Goal: Task Accomplishment & Management: Manage account settings

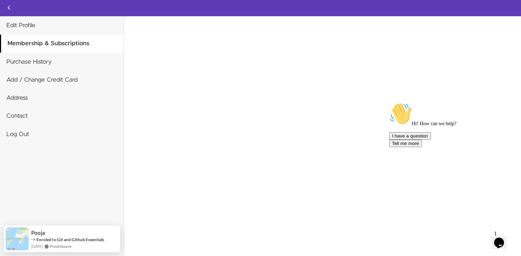
click at [504, 239] on icon "$i18n('chat', 'chat_widget')" at bounding box center [499, 243] width 10 height 11
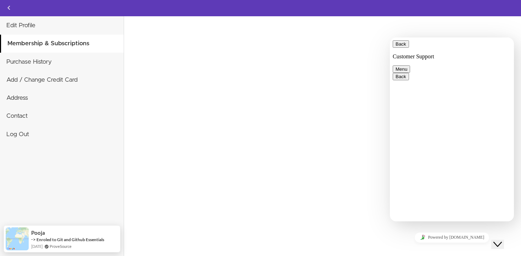
click at [364, 185] on div "Invalid card number We could not establish a correct country for tax purposes. …" at bounding box center [322, 136] width 397 height 240
click at [498, 244] on button "Close Chat This icon closes the chat window." at bounding box center [497, 244] width 13 height 9
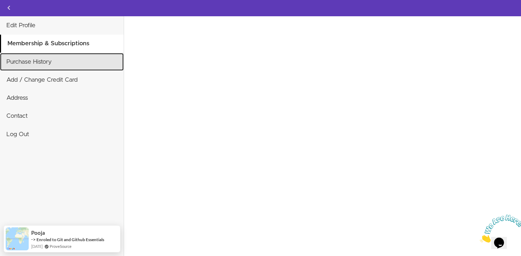
click at [76, 64] on link "Purchase History" at bounding box center [62, 62] width 124 height 18
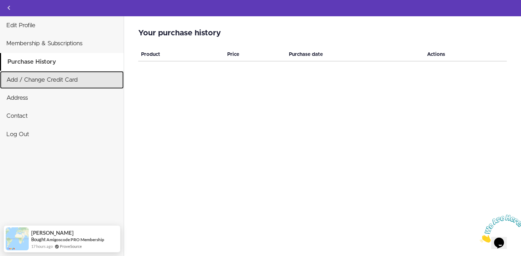
click at [74, 72] on link "Add / Change Credit Card" at bounding box center [62, 80] width 124 height 18
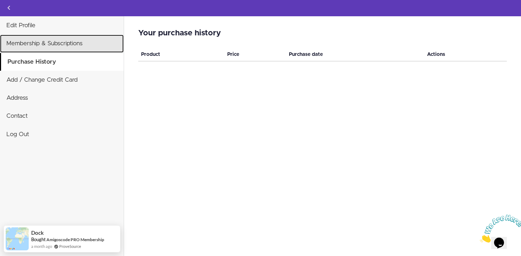
click at [57, 50] on link "Membership & Subscriptions" at bounding box center [62, 44] width 124 height 18
